Goal: Task Accomplishment & Management: Use online tool/utility

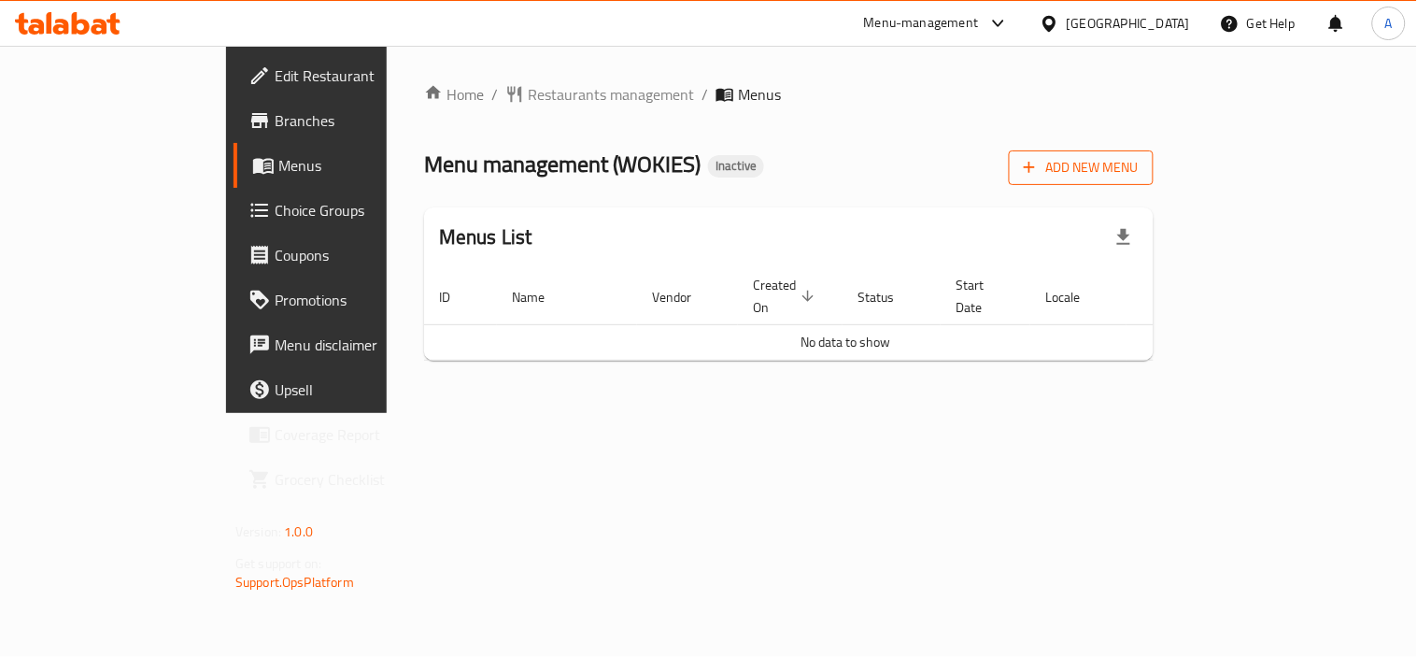
click at [1154, 182] on button "Add New Menu" at bounding box center [1081, 167] width 145 height 35
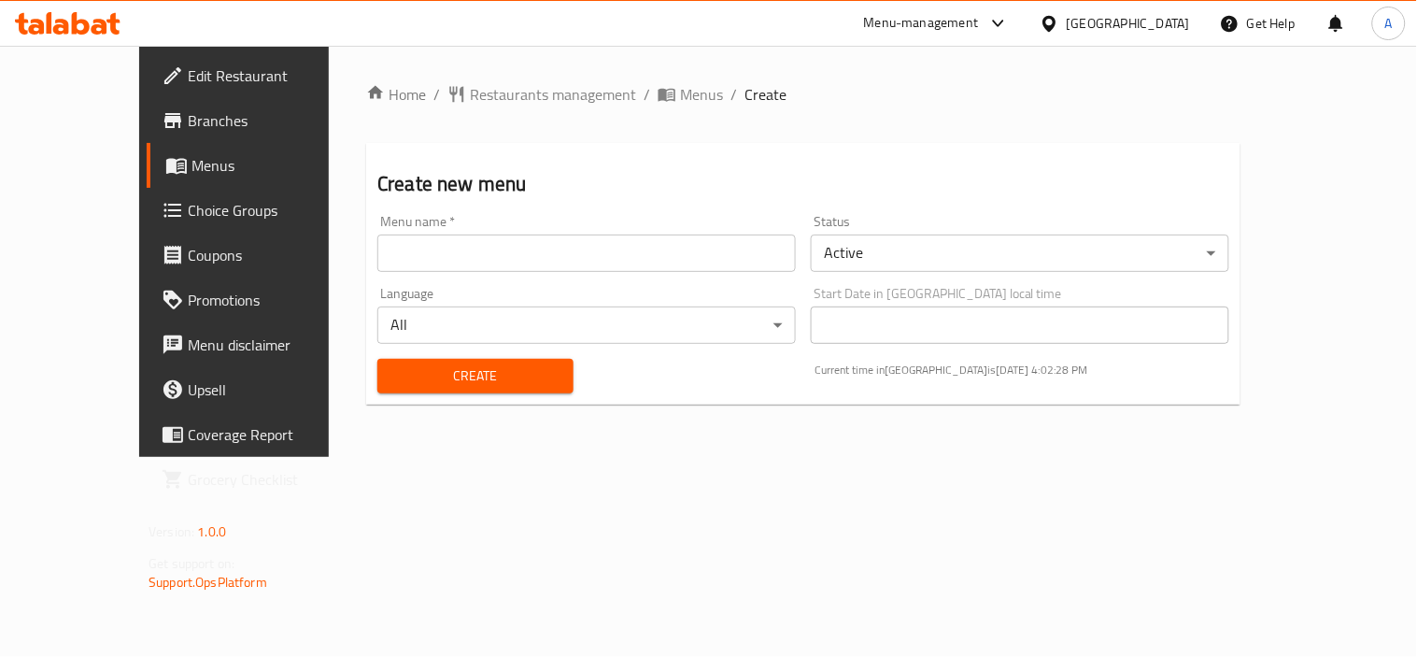
click at [389, 245] on input "text" at bounding box center [586, 252] width 419 height 37
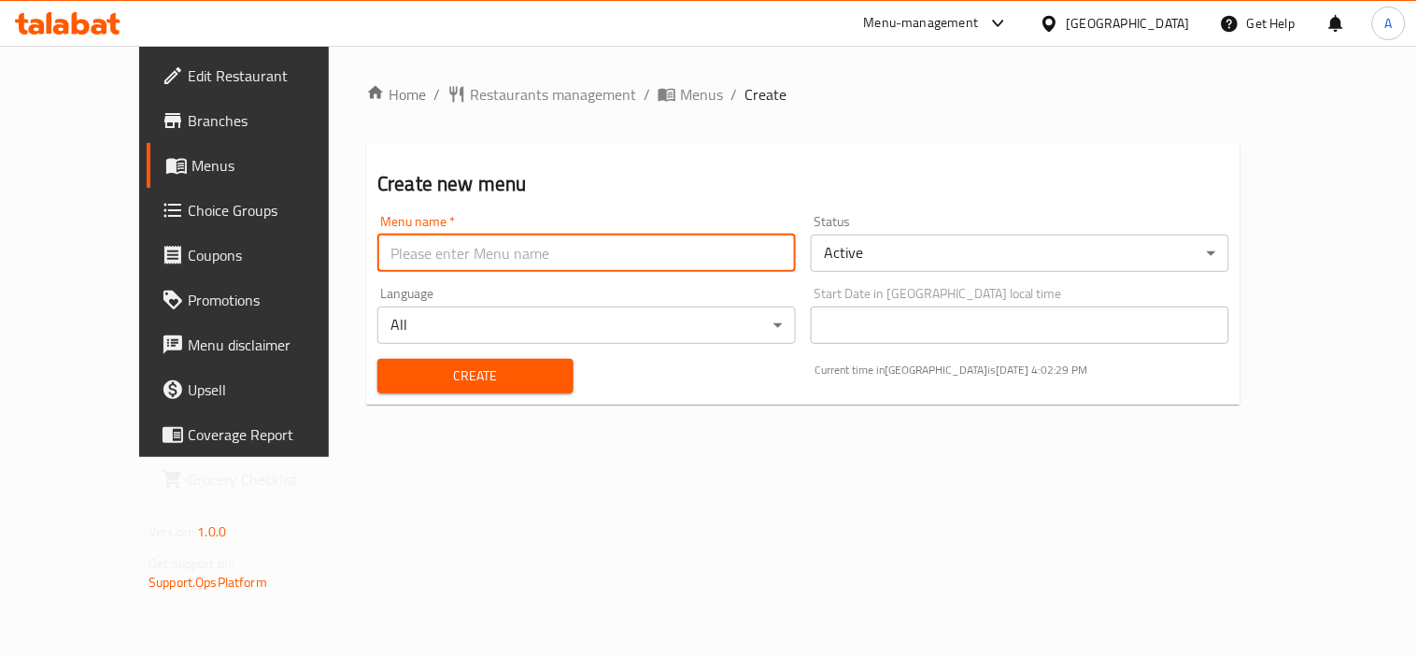
paste input "WOKIES"
type input "WOKIES New"
click at [394, 371] on span "Create" at bounding box center [475, 375] width 166 height 23
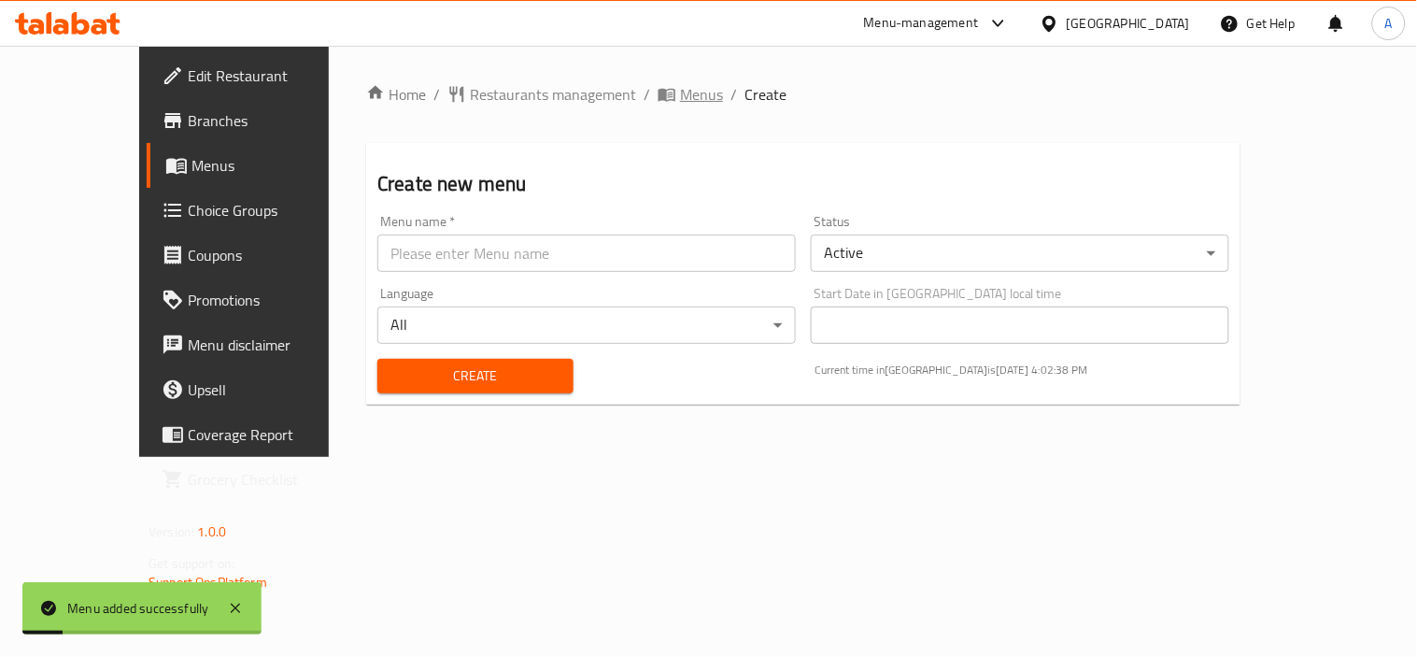
click at [680, 91] on span "Menus" at bounding box center [701, 94] width 43 height 22
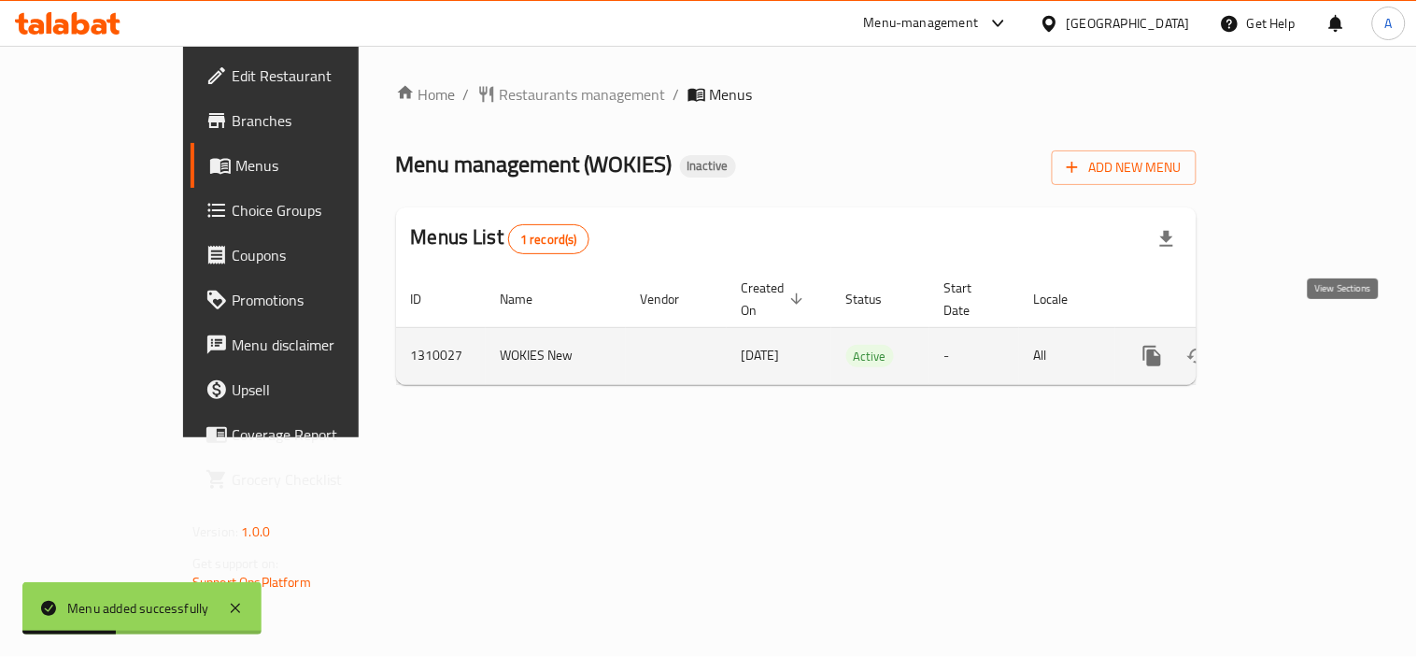
click at [1299, 345] on icon "enhanced table" at bounding box center [1287, 356] width 22 height 22
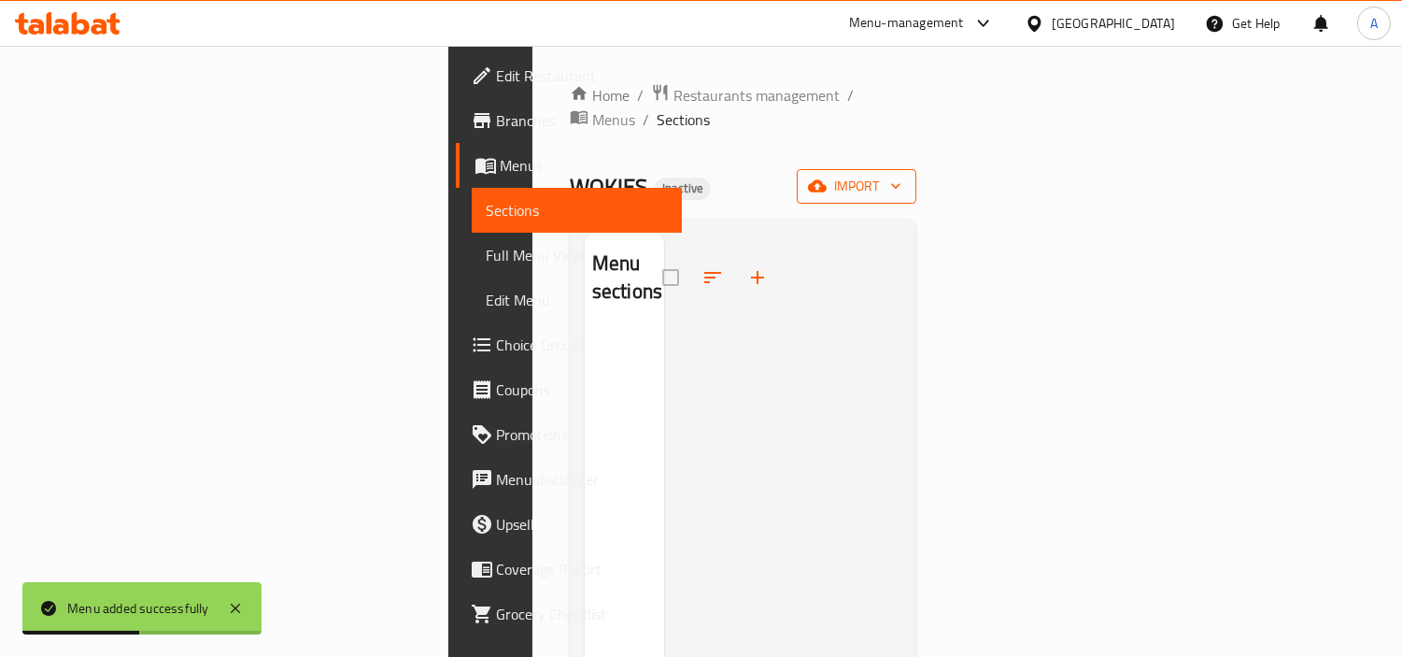
click at [827, 180] on icon "button" at bounding box center [817, 186] width 19 height 12
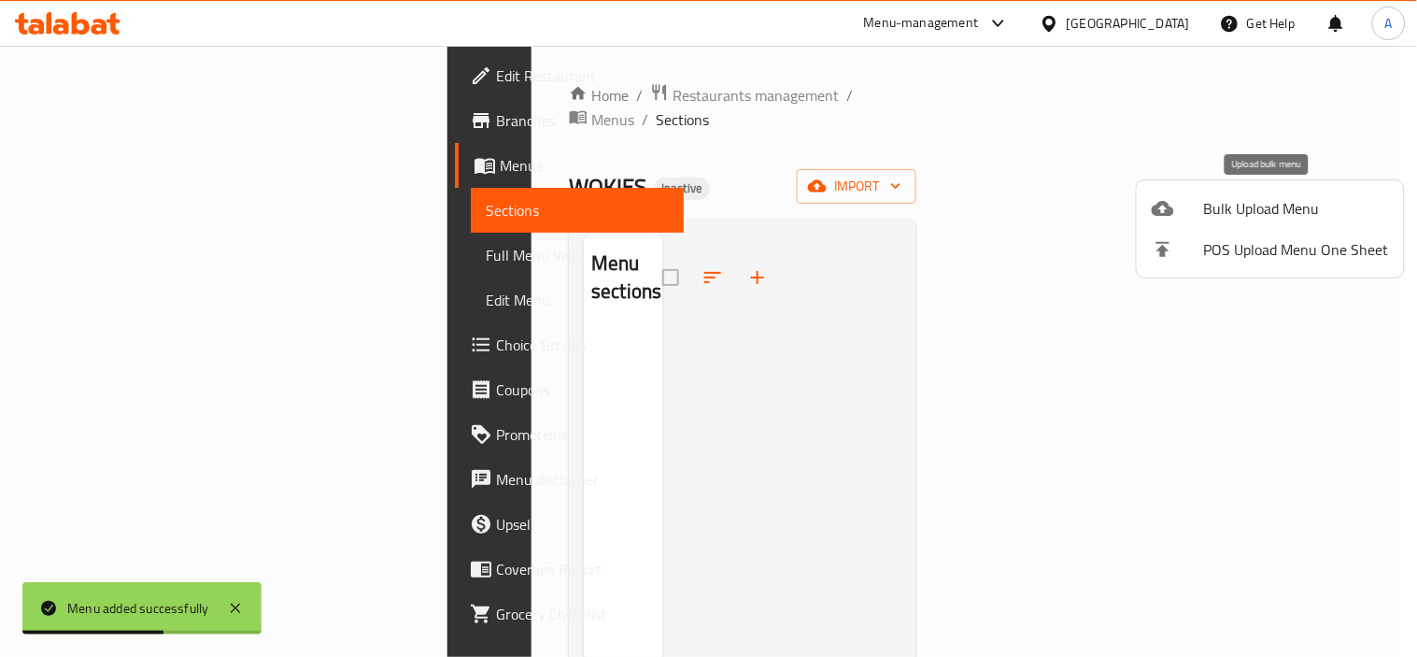
click at [1209, 213] on span "Bulk Upload Menu" at bounding box center [1296, 208] width 185 height 22
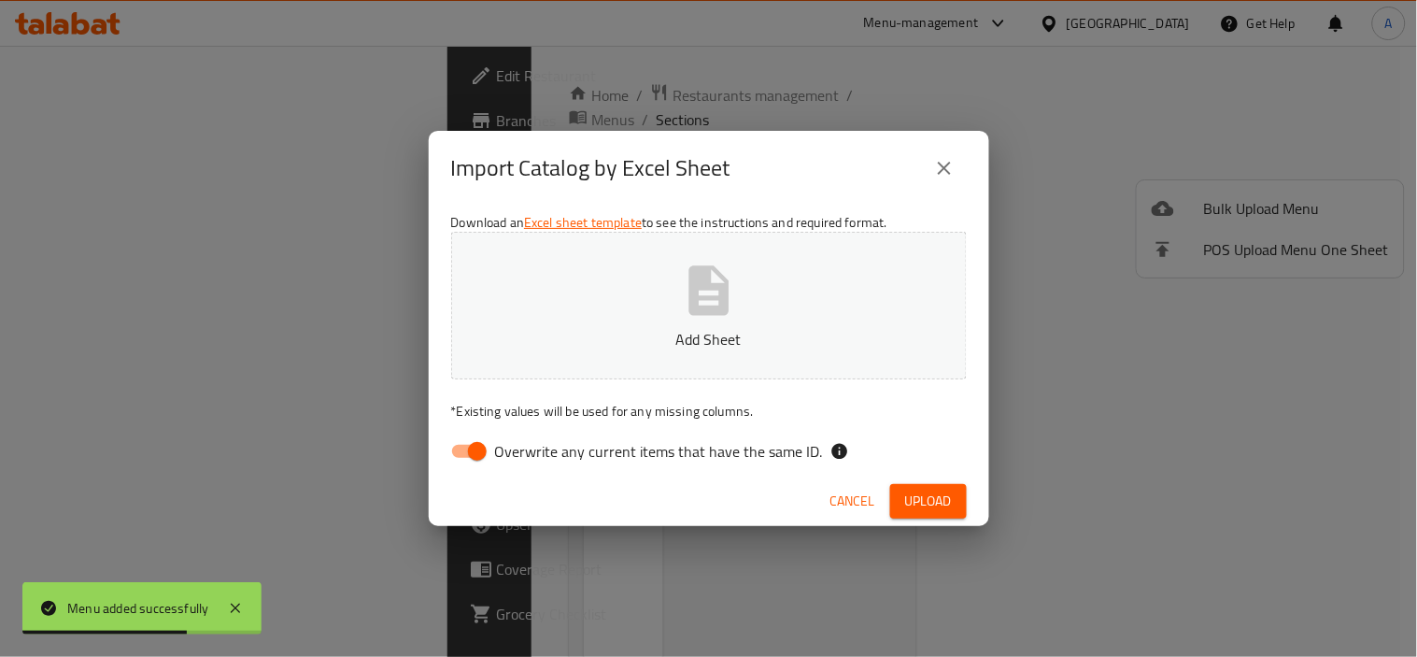
click at [542, 456] on span "Overwrite any current items that have the same ID." at bounding box center [659, 451] width 328 height 22
click at [531, 456] on input "Overwrite any current items that have the same ID." at bounding box center [477, 450] width 106 height 35
checkbox input "false"
click at [702, 291] on icon "button" at bounding box center [709, 291] width 60 height 60
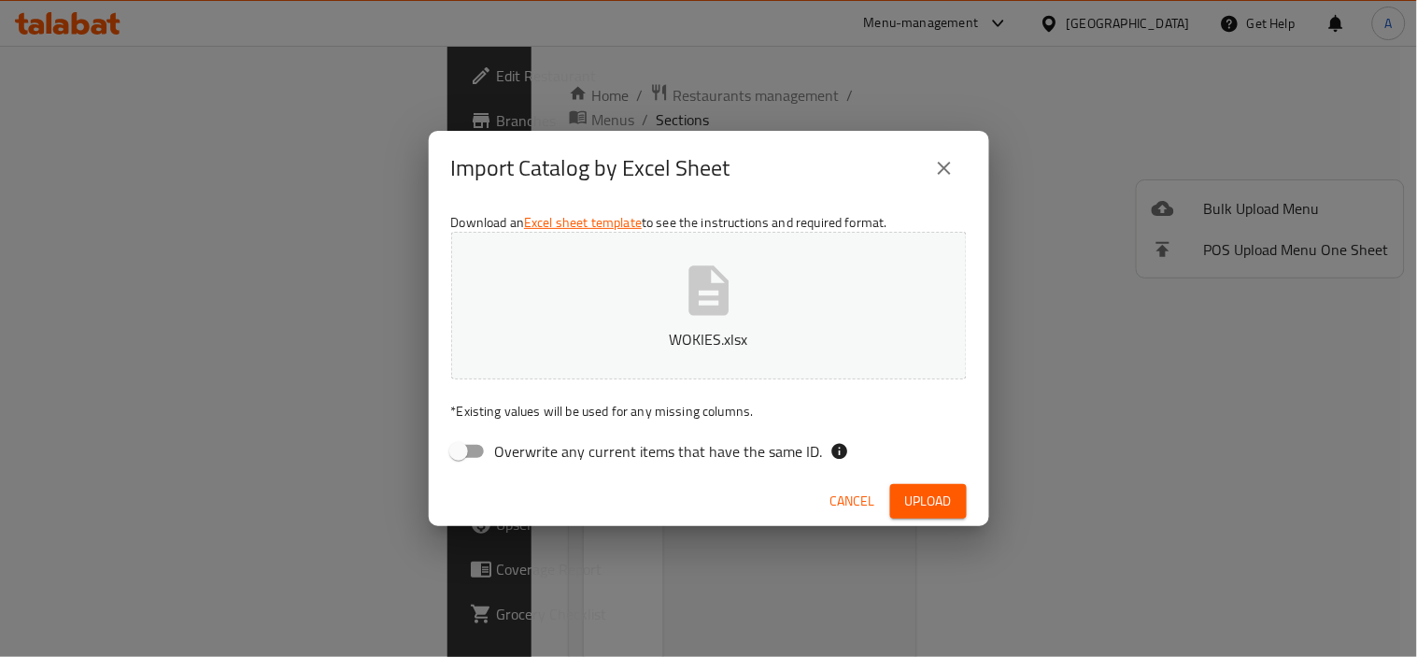
click at [905, 502] on span "Upload" at bounding box center [928, 501] width 47 height 23
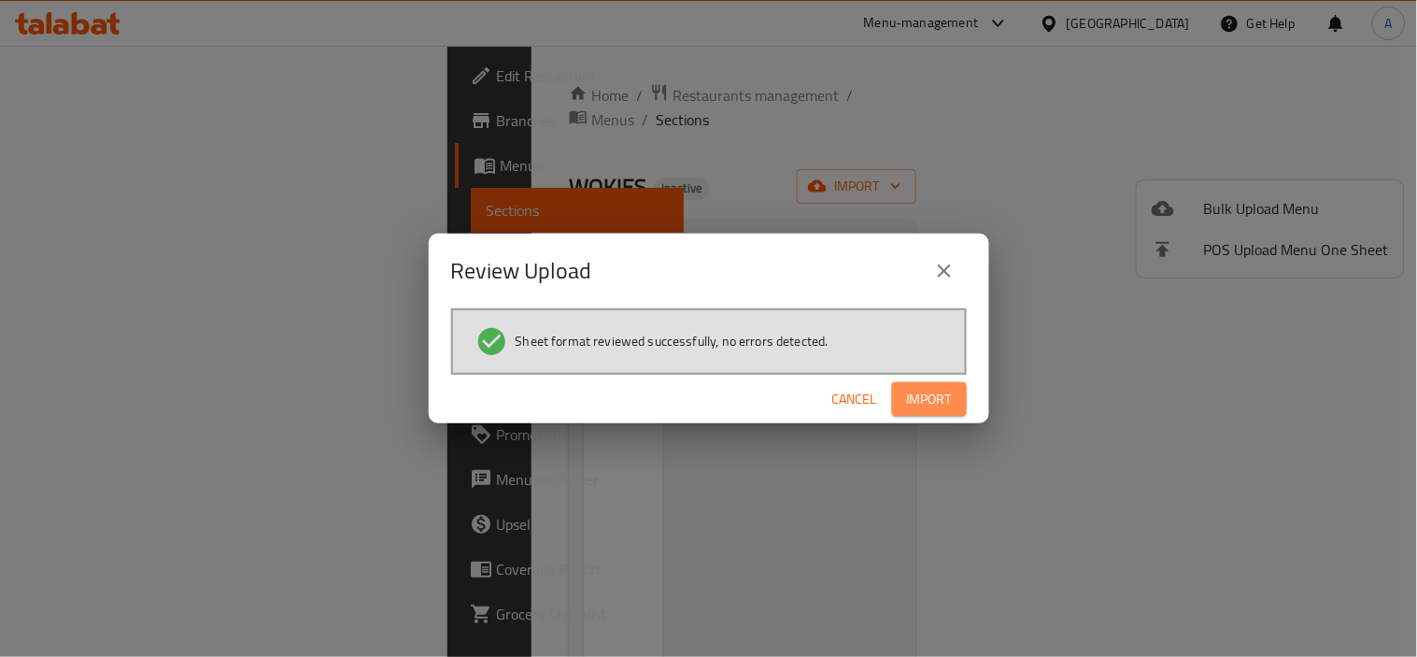
click at [948, 403] on span "Import" at bounding box center [929, 399] width 45 height 23
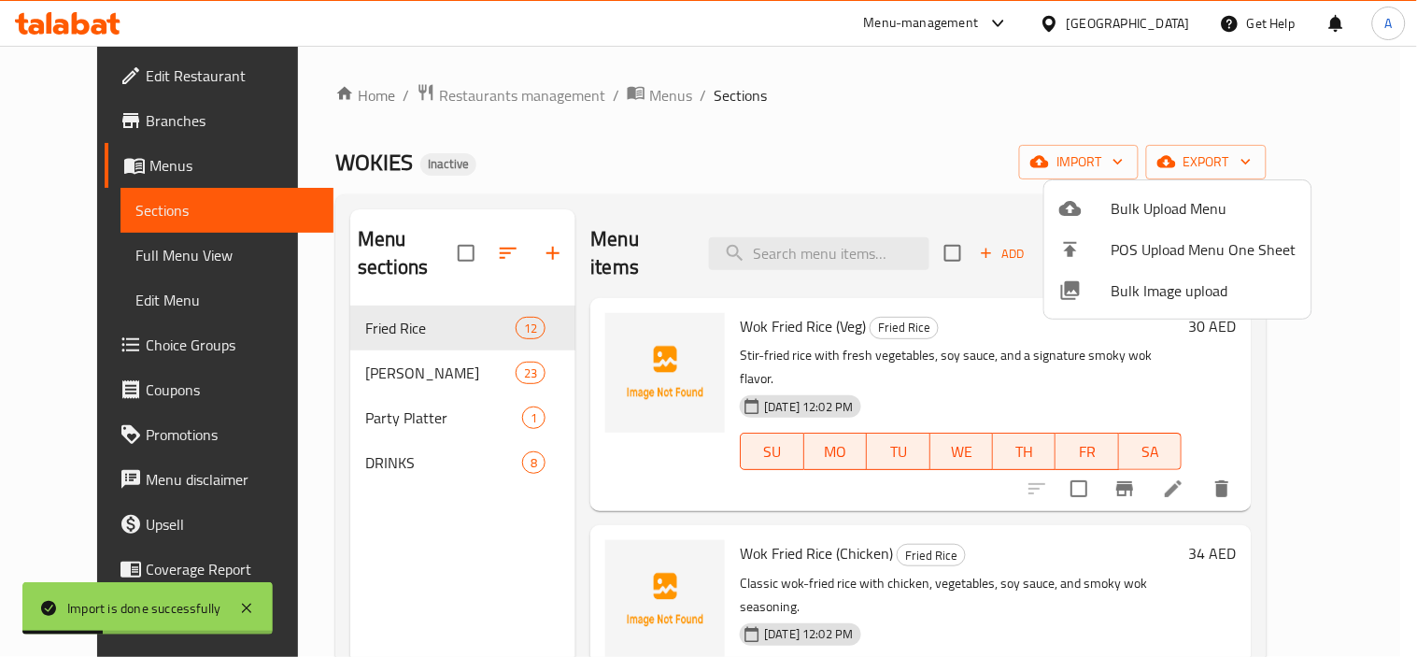
click at [832, 106] on div at bounding box center [708, 328] width 1417 height 657
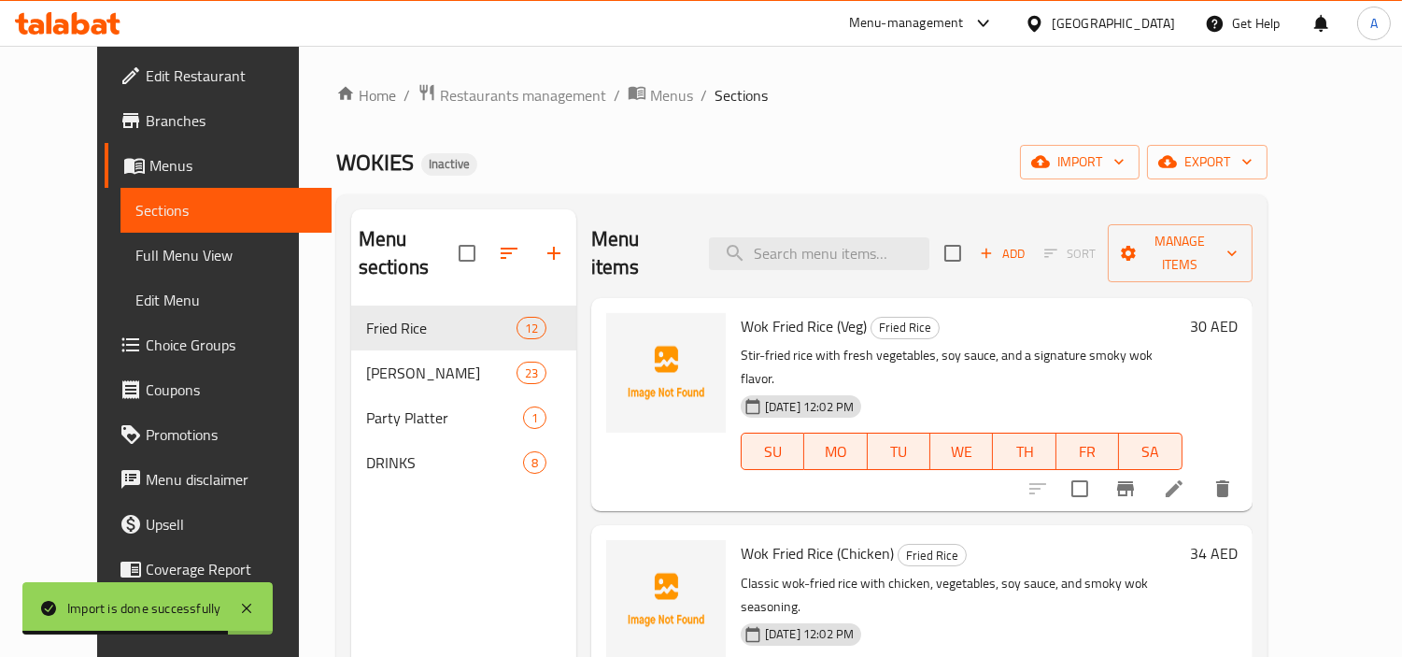
click at [135, 257] on span "Full Menu View" at bounding box center [225, 255] width 181 height 22
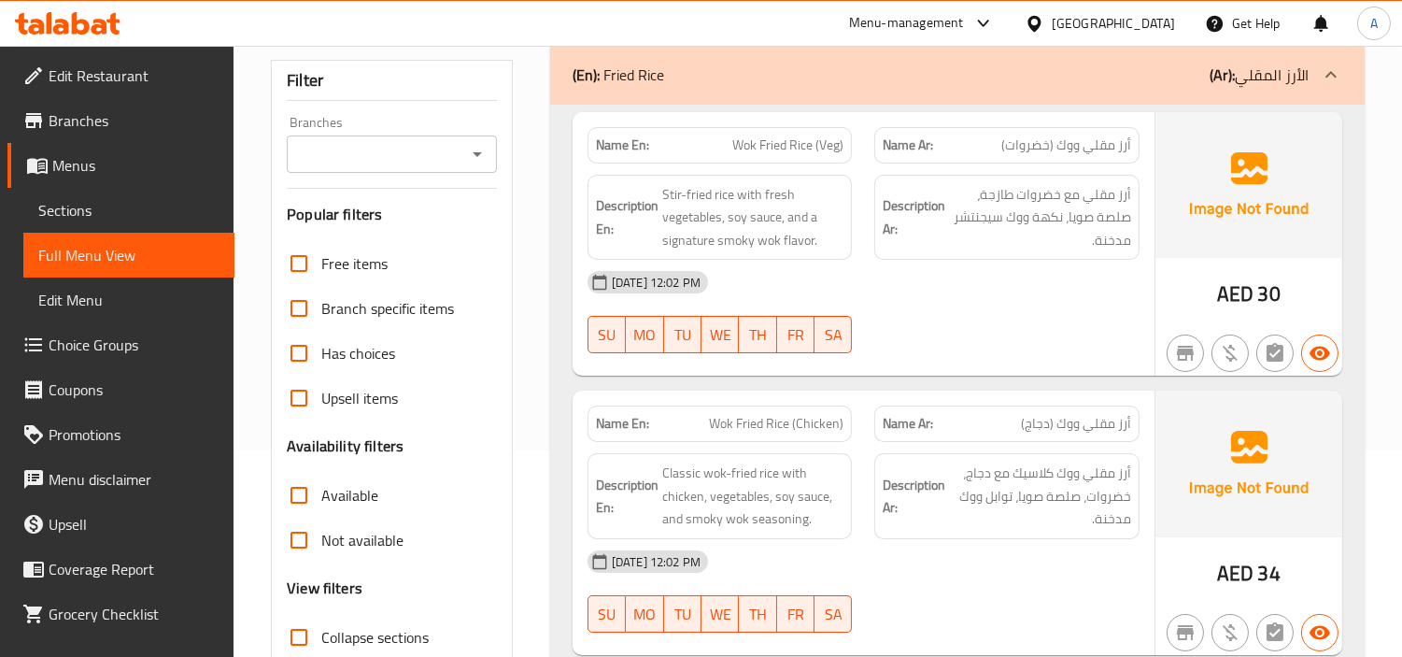
scroll to position [311, 0]
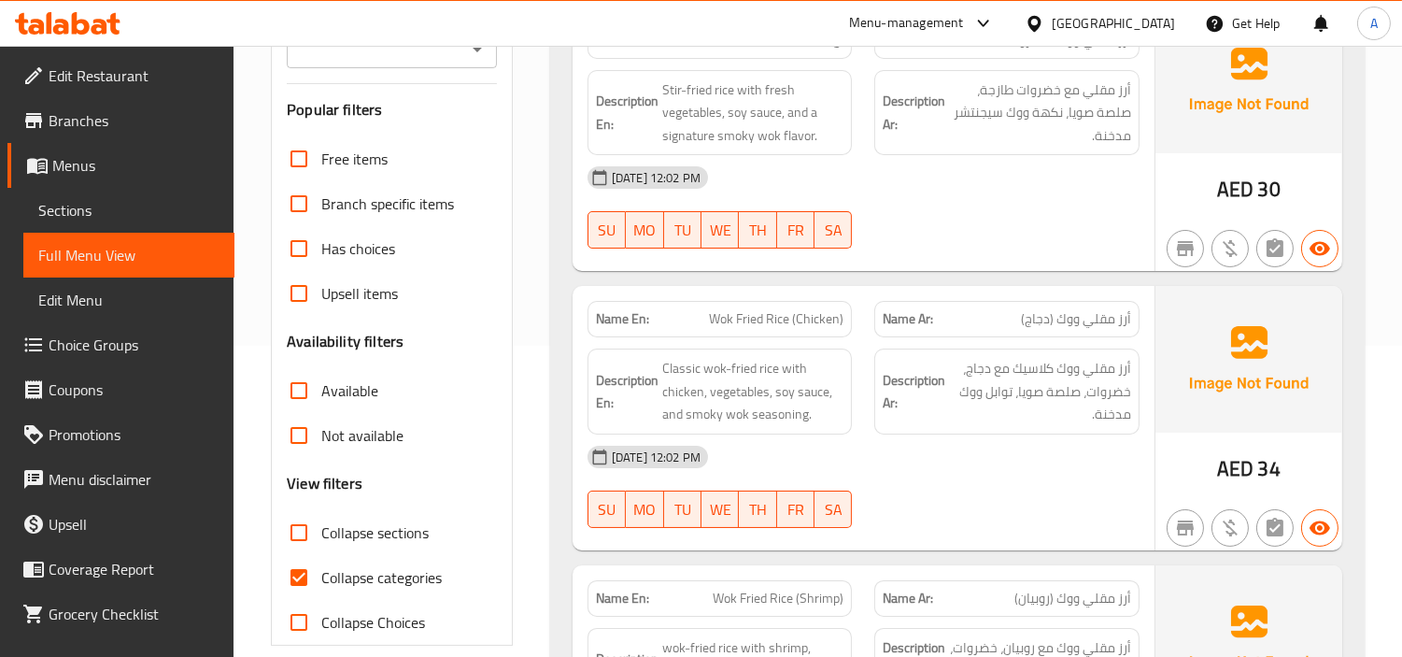
click at [291, 584] on input "Collapse categories" at bounding box center [299, 577] width 45 height 45
checkbox input "false"
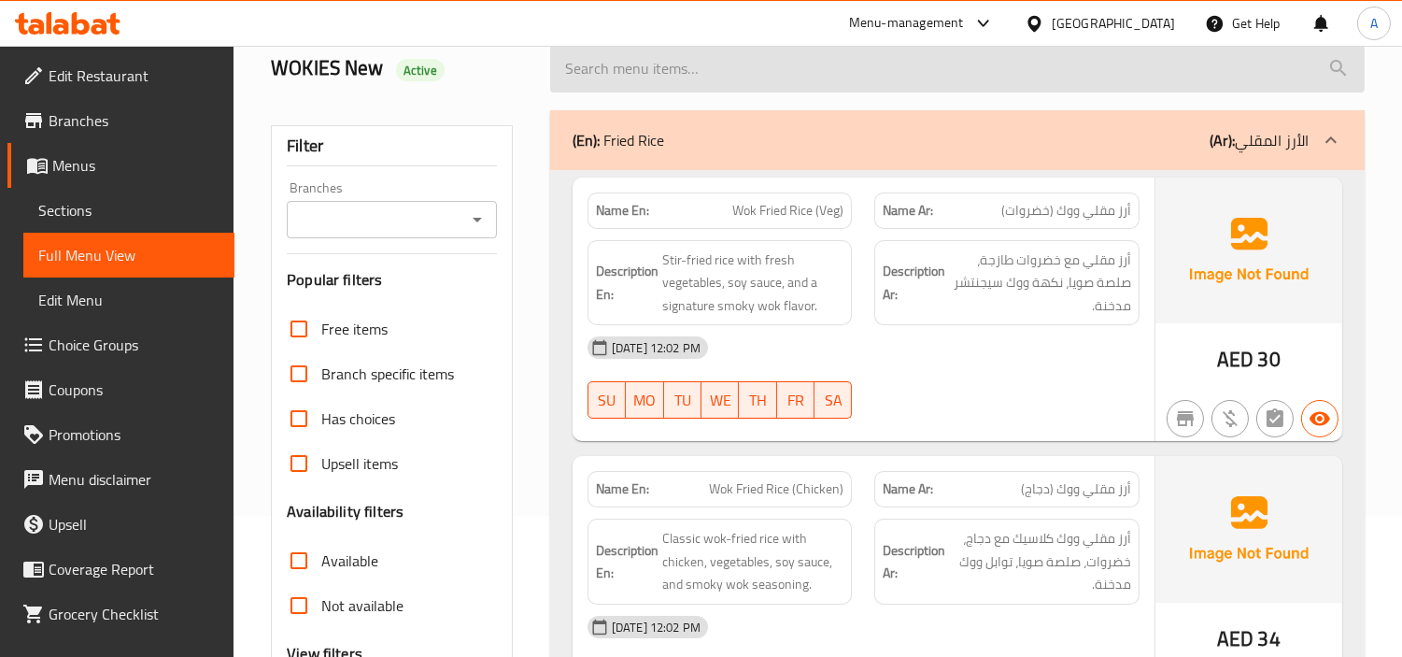
scroll to position [0, 0]
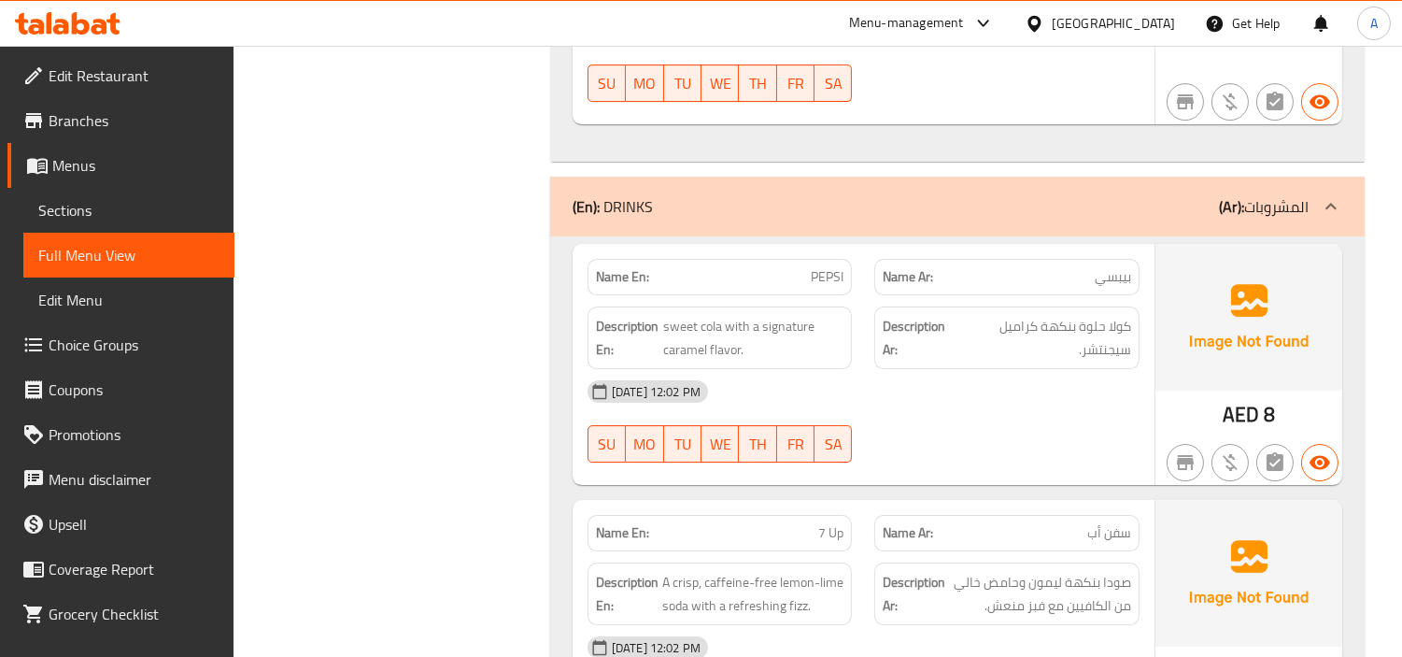
scroll to position [11126, 0]
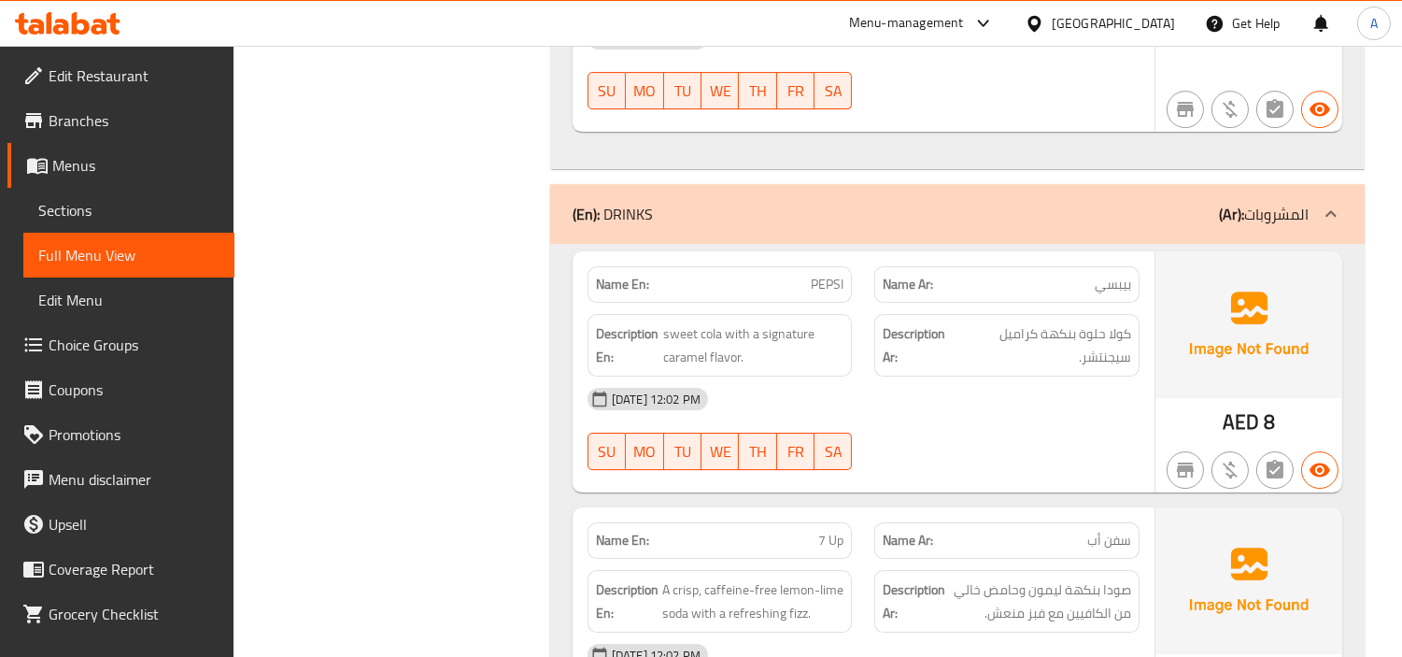
click at [1108, 275] on span "بيبسي" at bounding box center [1113, 285] width 36 height 20
copy span "بيبسي"
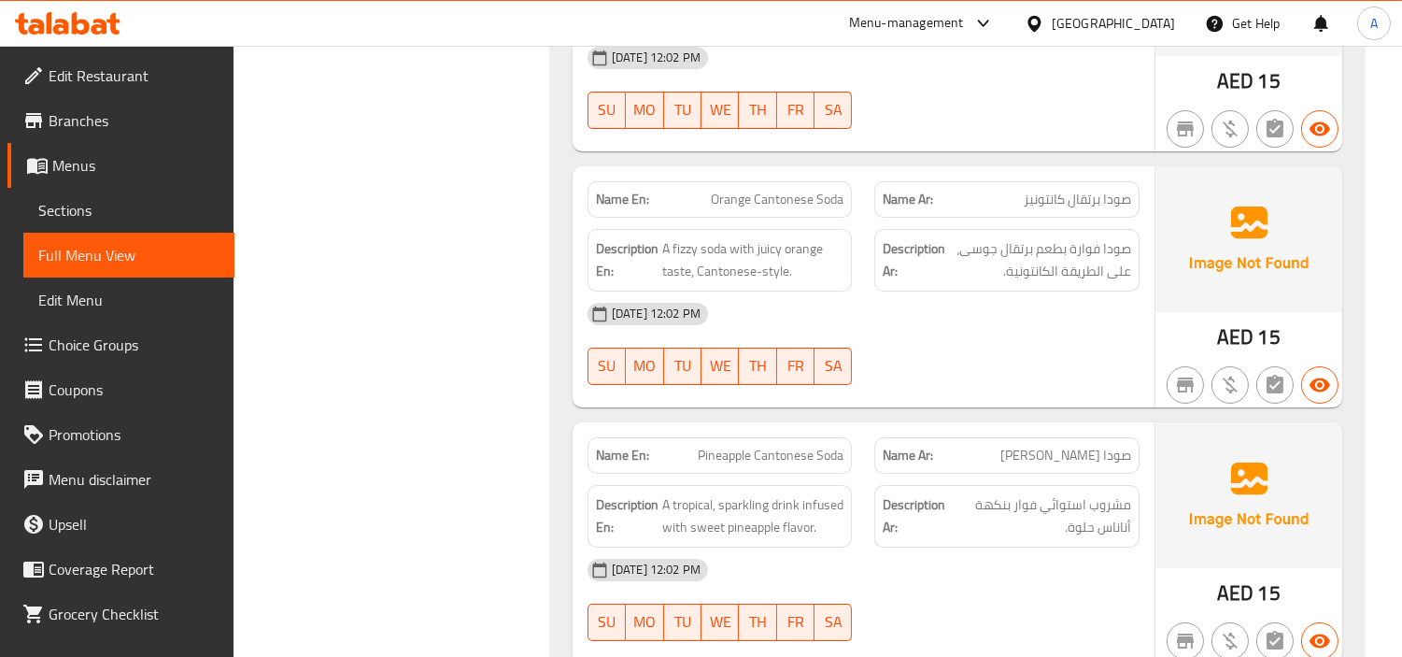
scroll to position [12748, 0]
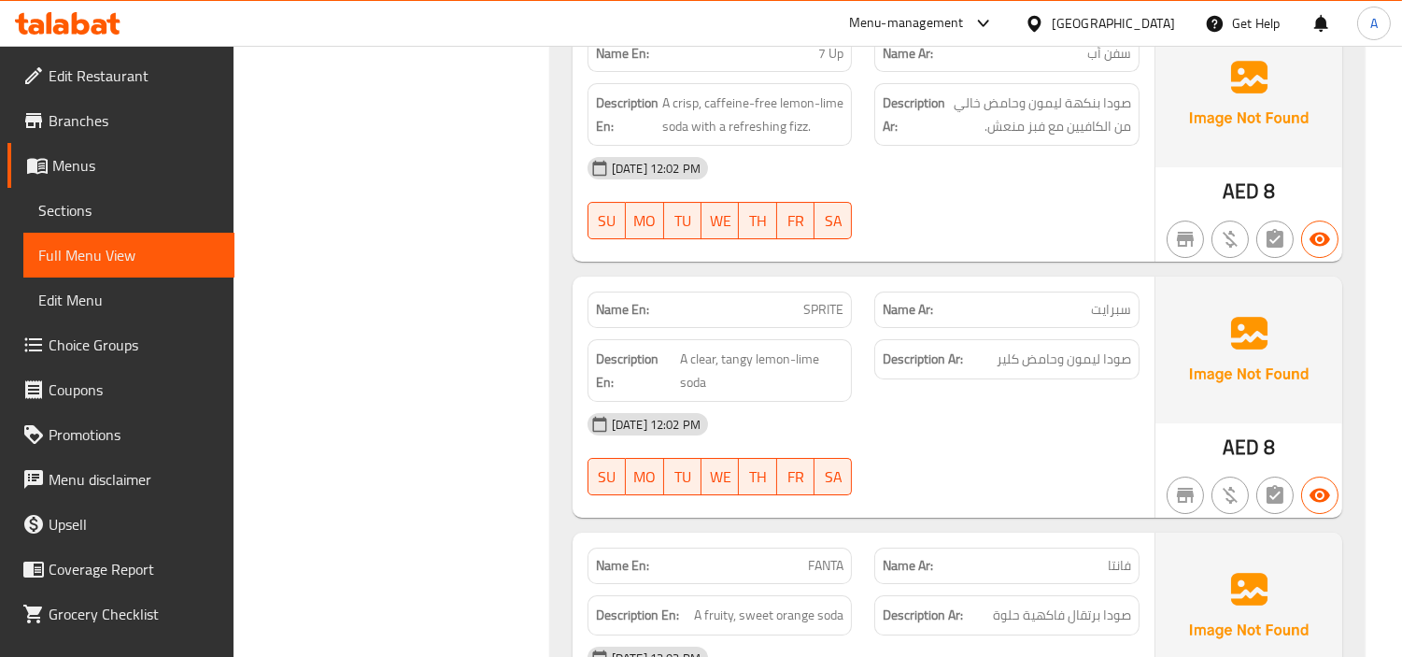
scroll to position [11192, 0]
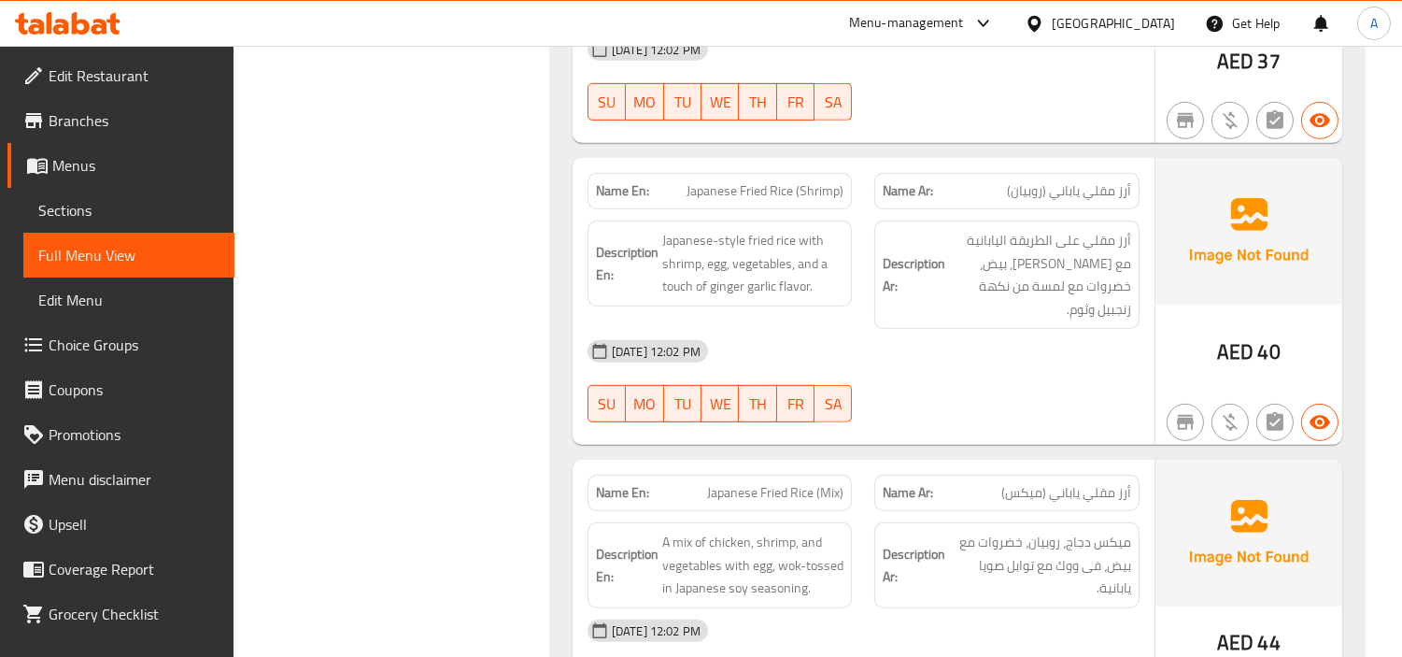
scroll to position [0, 0]
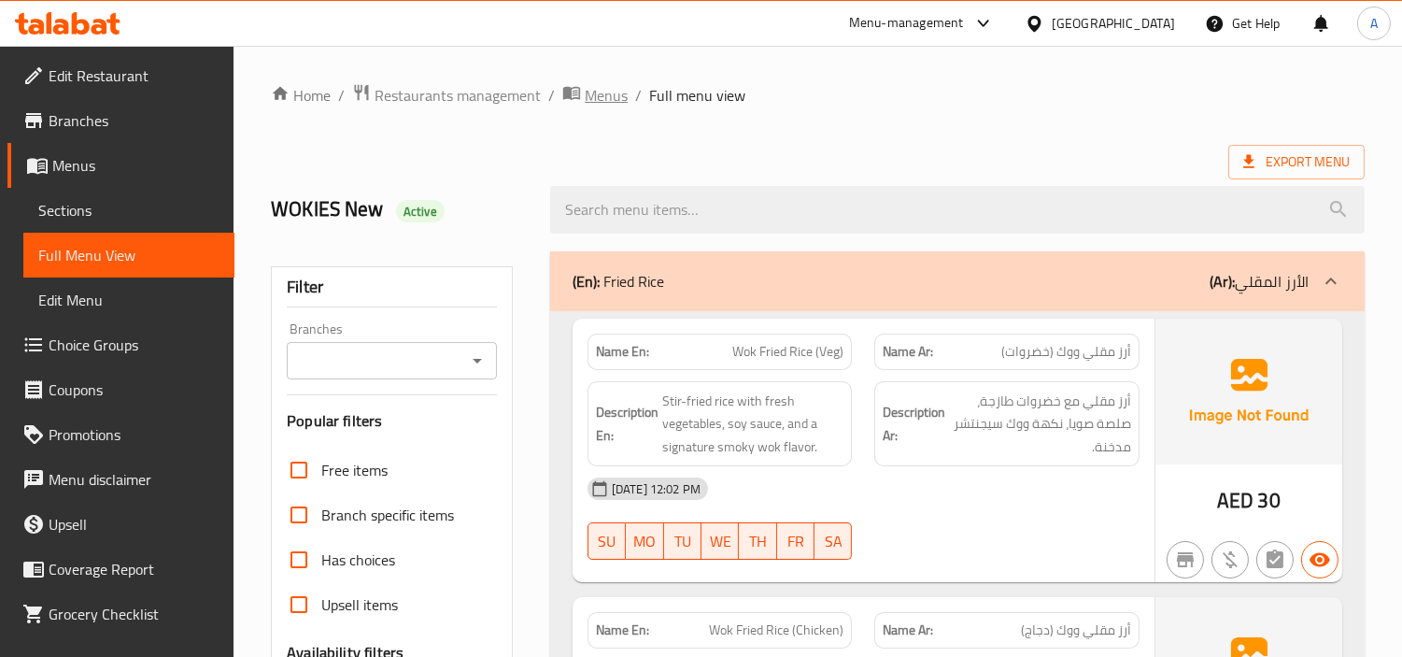
click at [581, 89] on span "breadcrumb" at bounding box center [573, 95] width 22 height 24
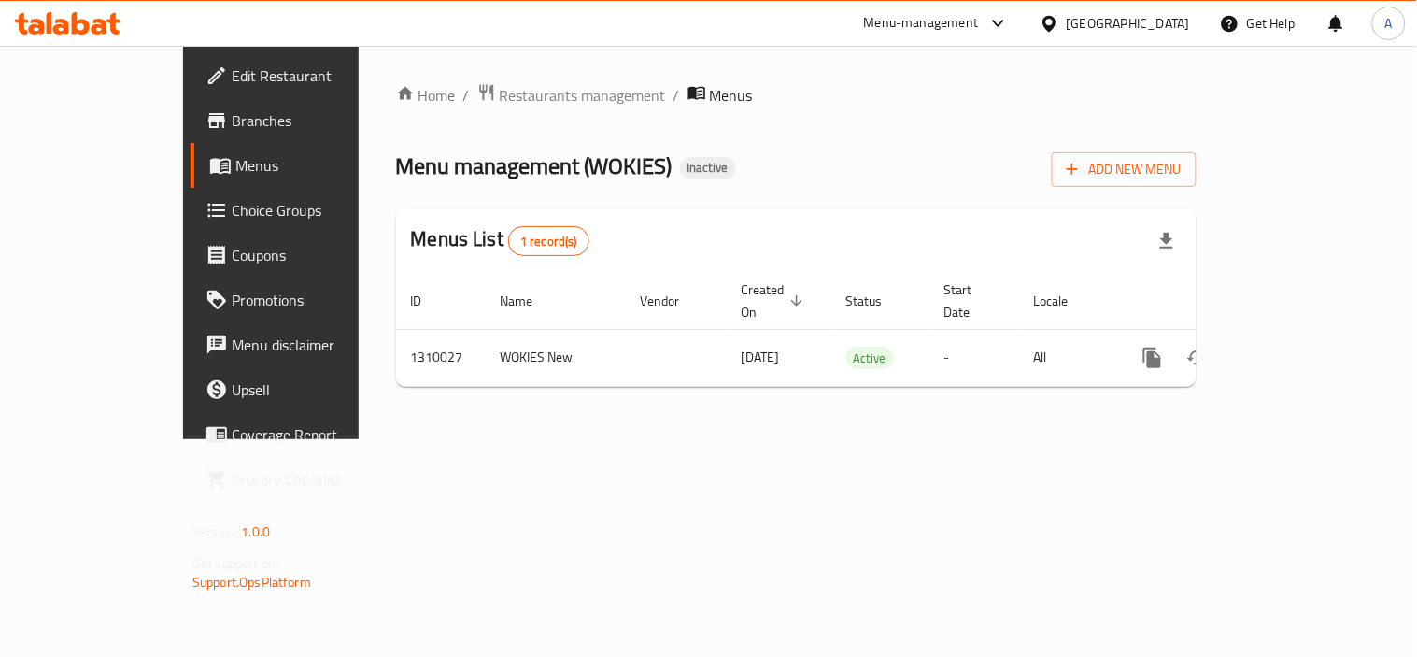
click at [820, 106] on ol "Home / Restaurants management / Menus" at bounding box center [796, 95] width 801 height 24
click at [1097, 28] on div "[GEOGRAPHIC_DATA]" at bounding box center [1128, 23] width 123 height 21
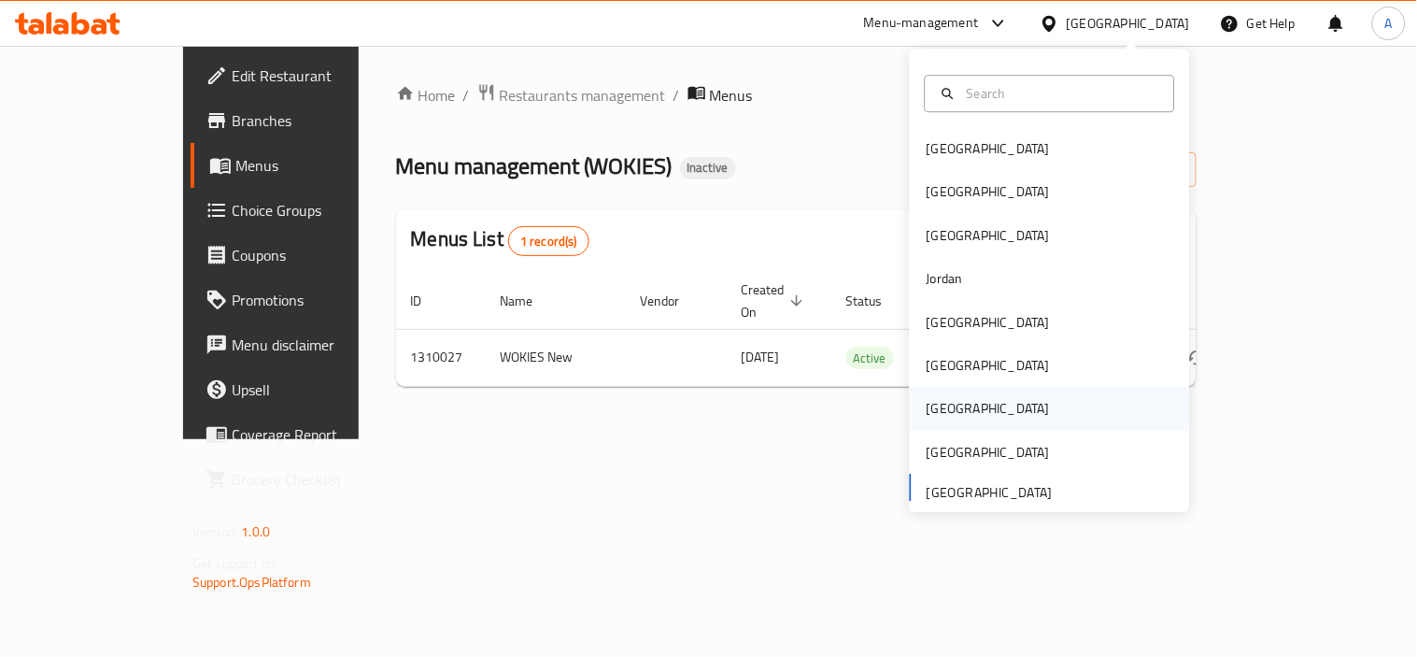
click at [927, 404] on div "[GEOGRAPHIC_DATA]" at bounding box center [988, 409] width 123 height 21
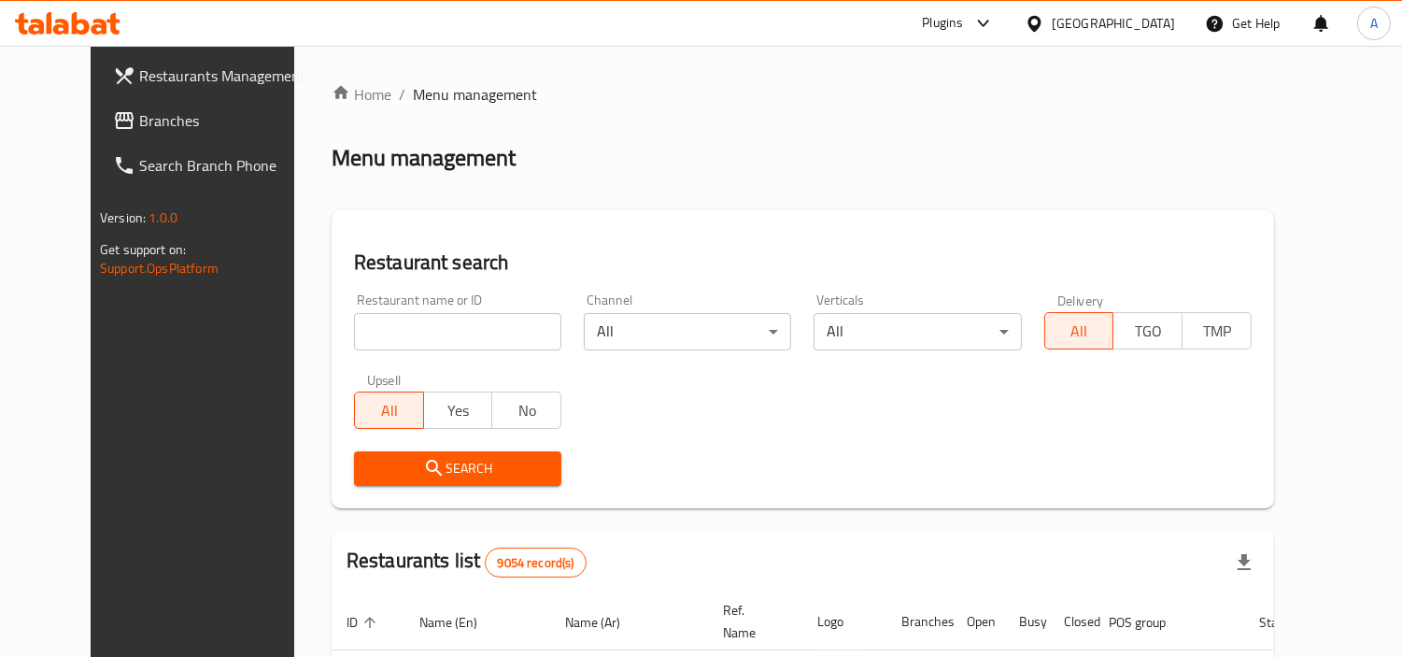
click at [98, 134] on link "Branches" at bounding box center [211, 120] width 227 height 45
